Goal: Transaction & Acquisition: Purchase product/service

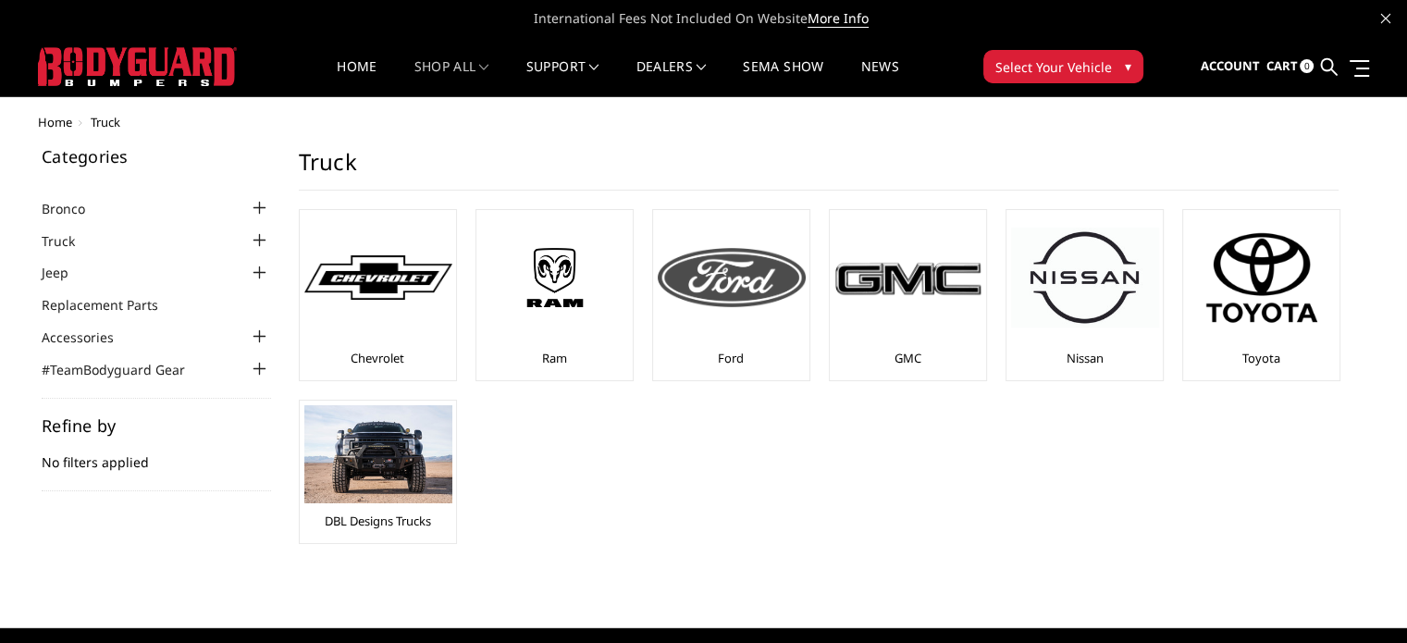
click at [756, 277] on img at bounding box center [732, 277] width 148 height 59
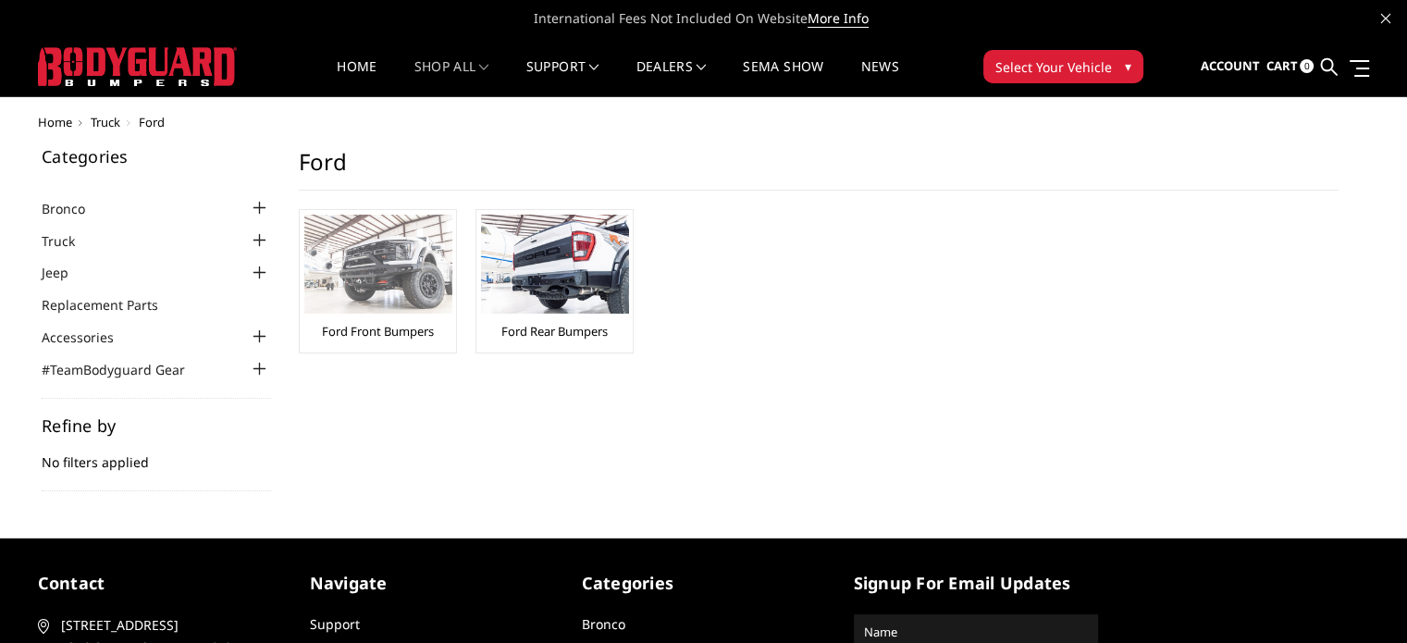
click at [326, 277] on img at bounding box center [378, 264] width 148 height 99
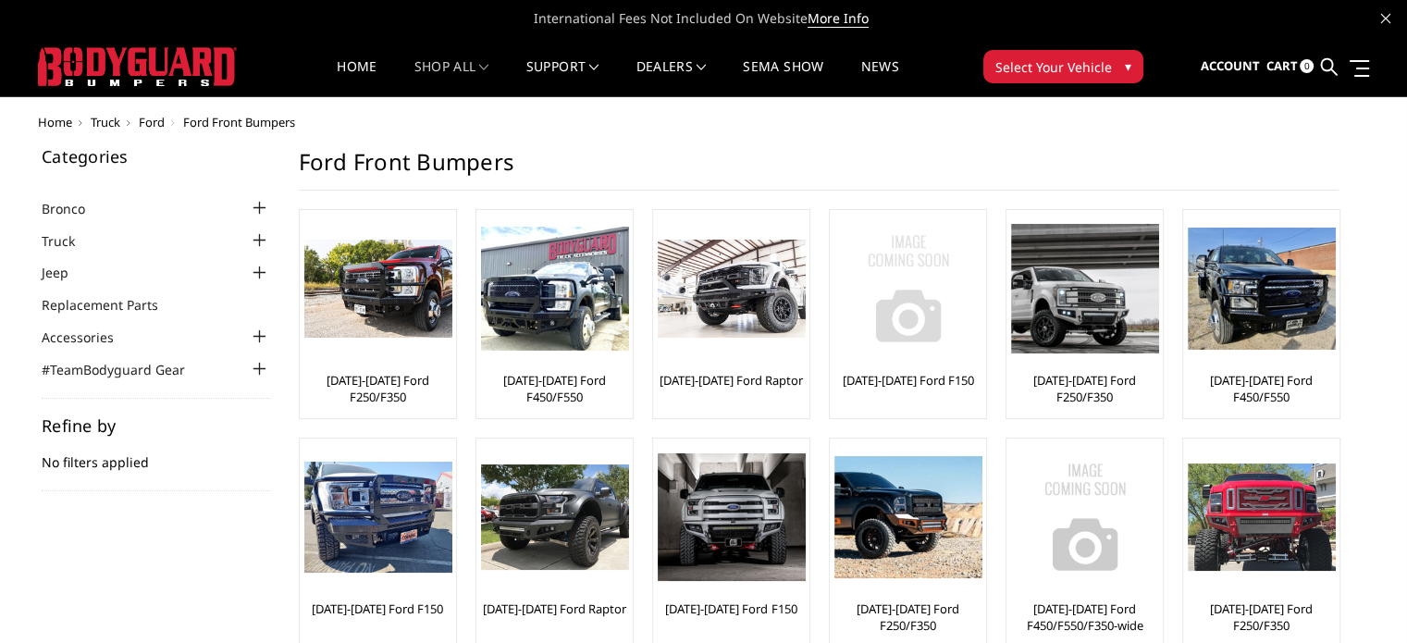
click at [965, 338] on img at bounding box center [908, 289] width 148 height 148
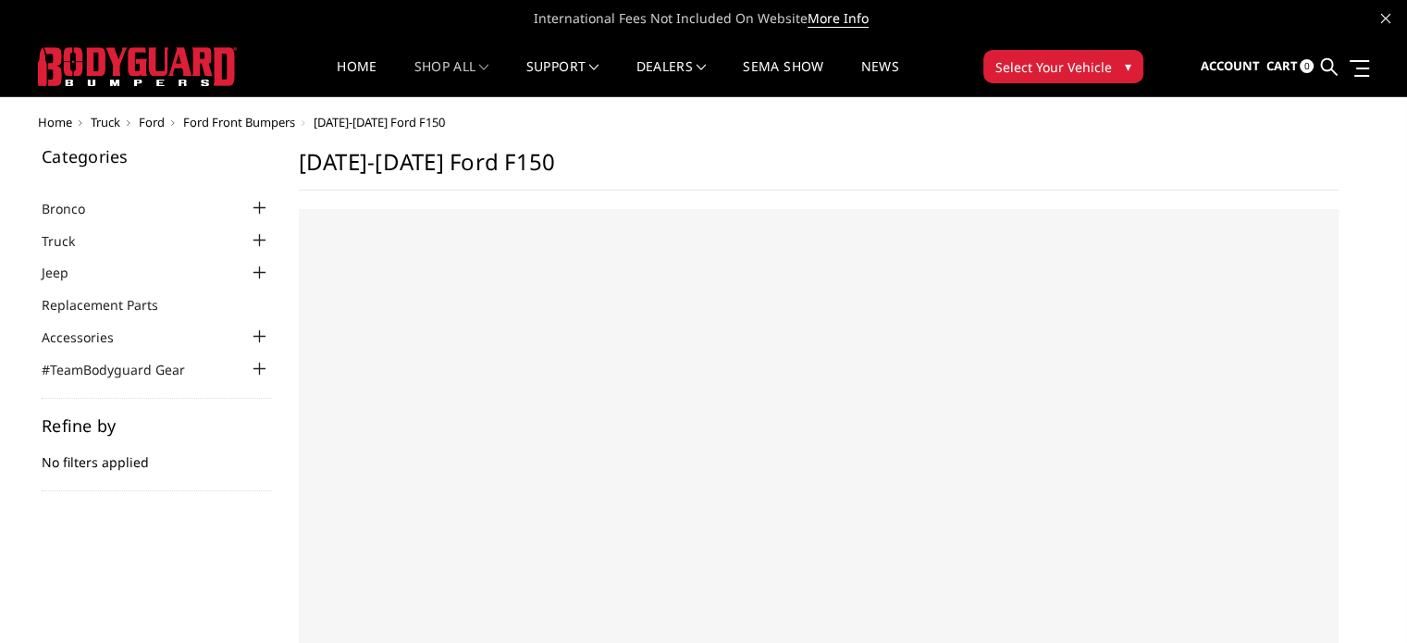
select select "US"
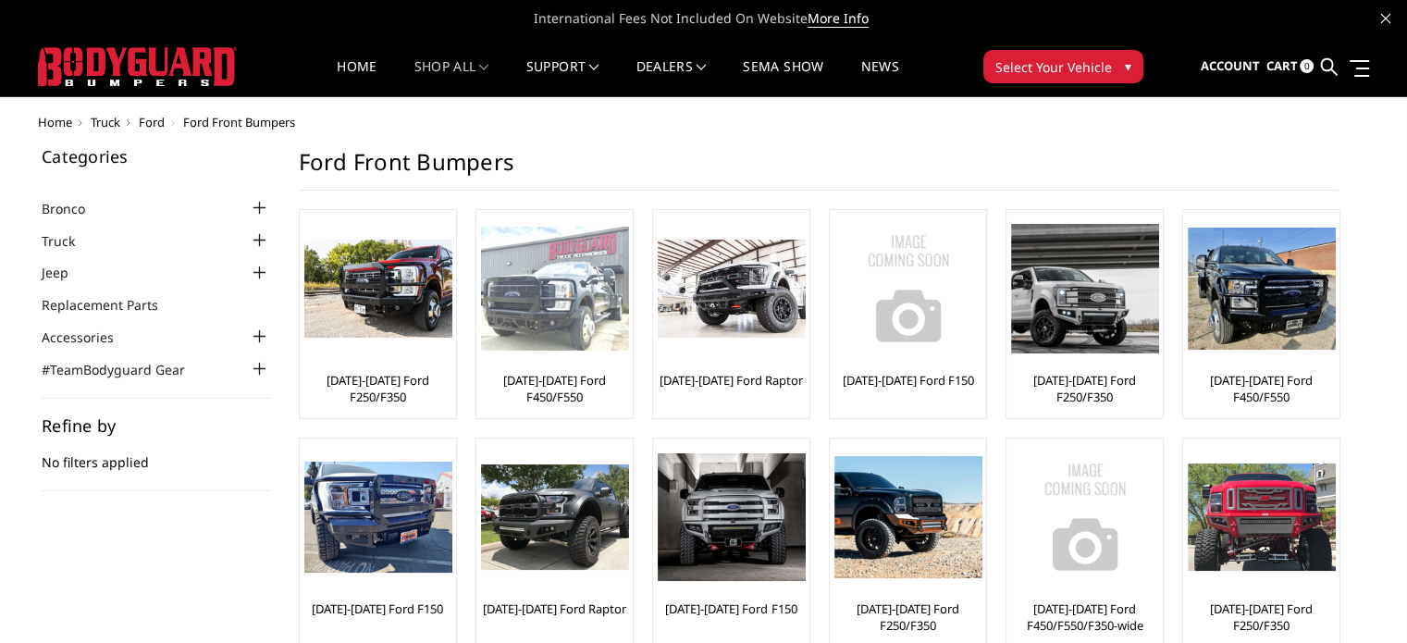
click at [547, 309] on img at bounding box center [555, 289] width 148 height 125
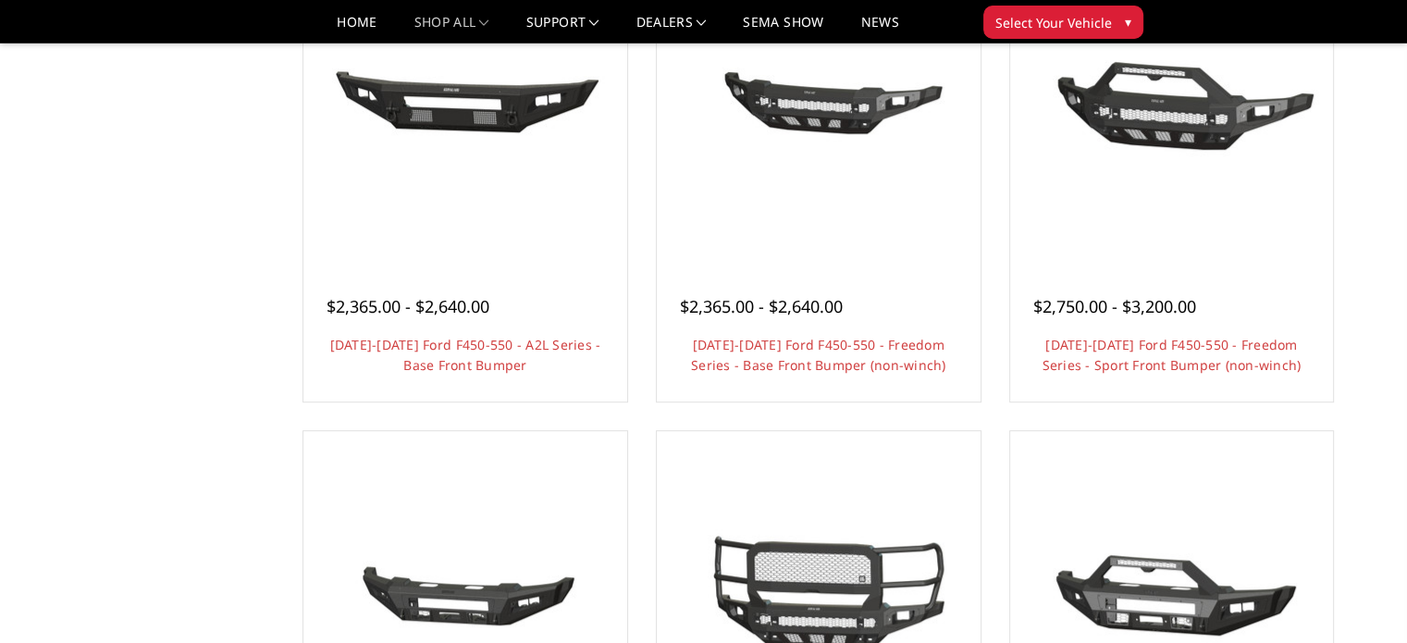
scroll to position [906, 0]
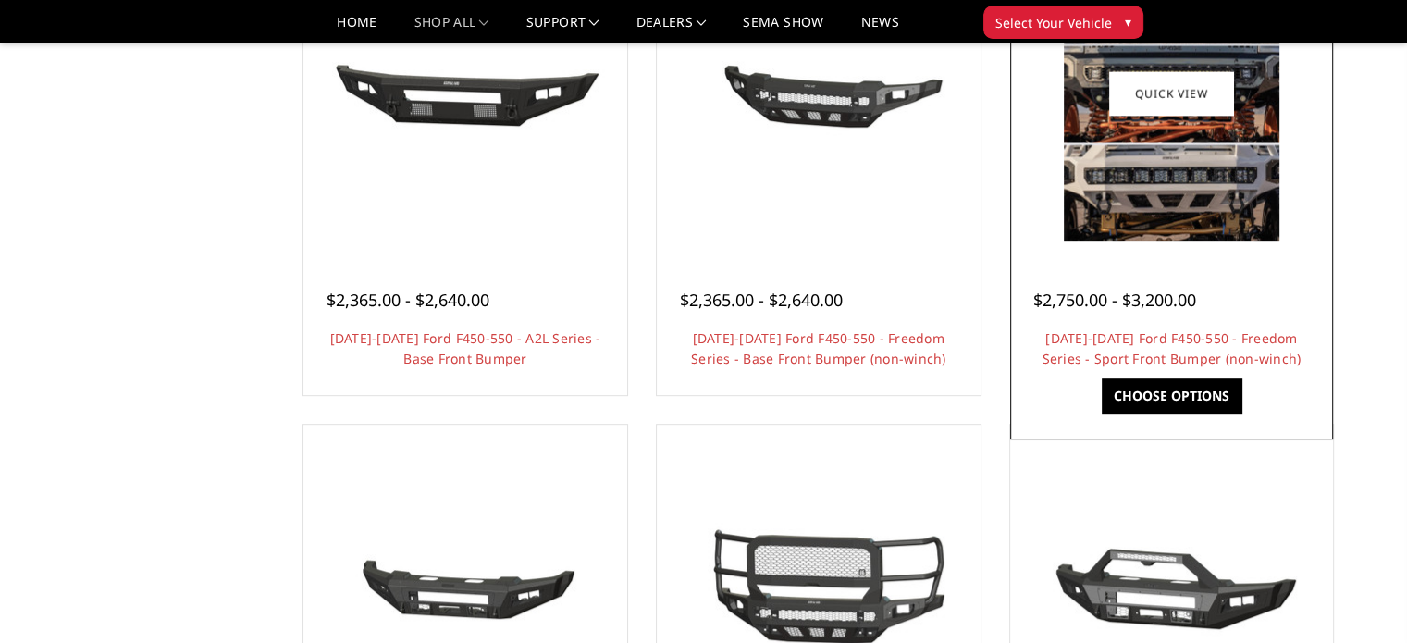
click at [1125, 203] on img at bounding box center [1170, 93] width 215 height 296
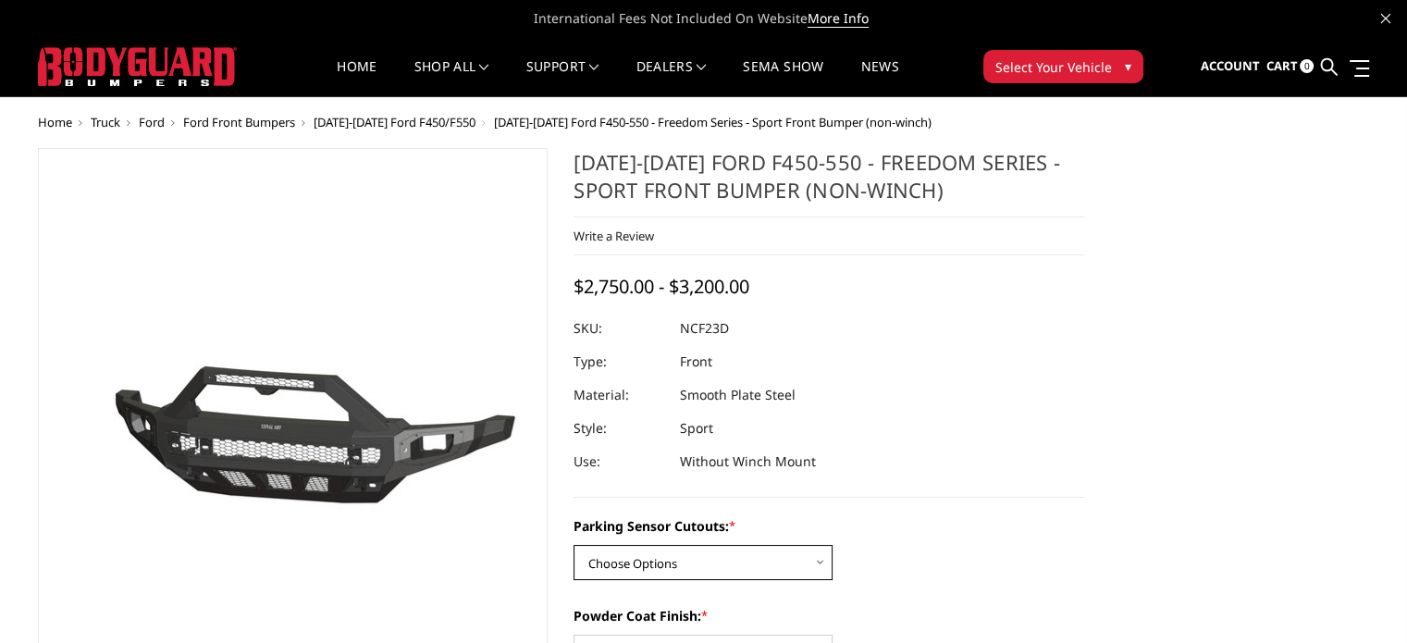
click at [708, 552] on select "Choose Options No - Without Parking Sensor Cutouts Yes - With Parking Sensor Cu…" at bounding box center [702, 562] width 259 height 35
select select "2577"
click at [573, 545] on select "Choose Options No - Without Parking Sensor Cutouts Yes - With Parking Sensor Cu…" at bounding box center [702, 562] width 259 height 35
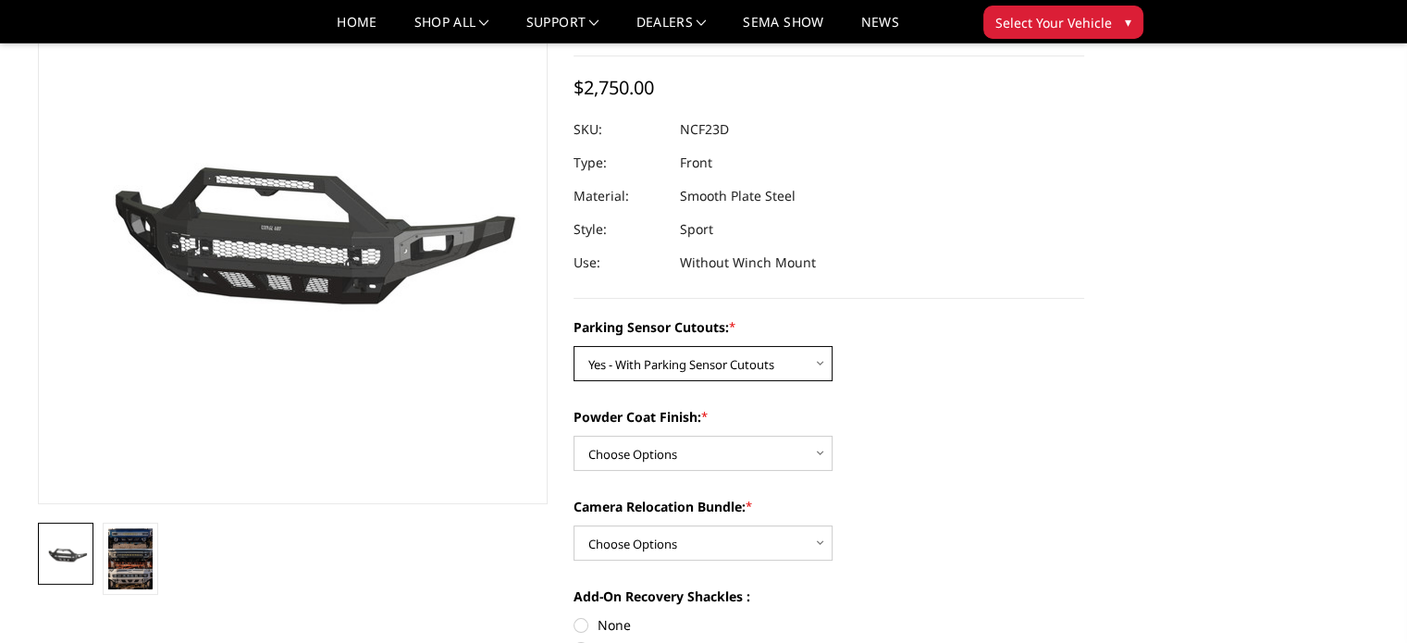
scroll to position [189, 0]
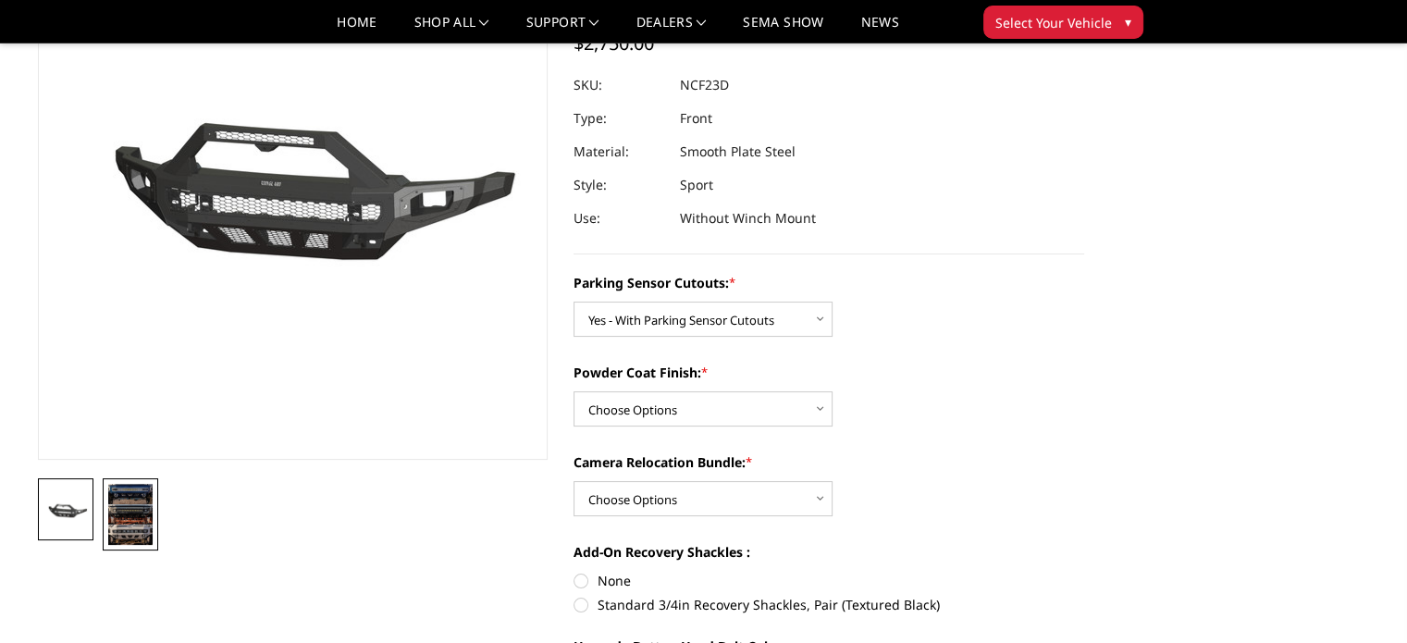
click at [119, 516] on img at bounding box center [130, 514] width 44 height 61
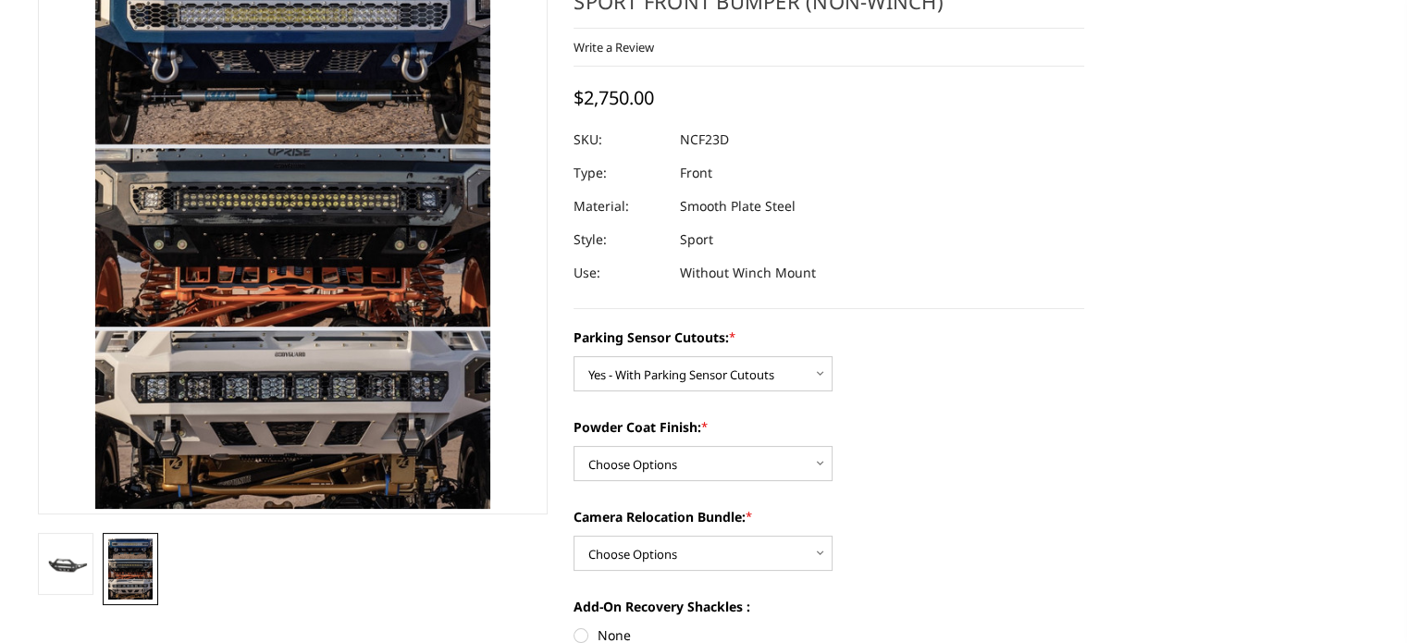
scroll to position [25, 0]
